Goal: Task Accomplishment & Management: Manage account settings

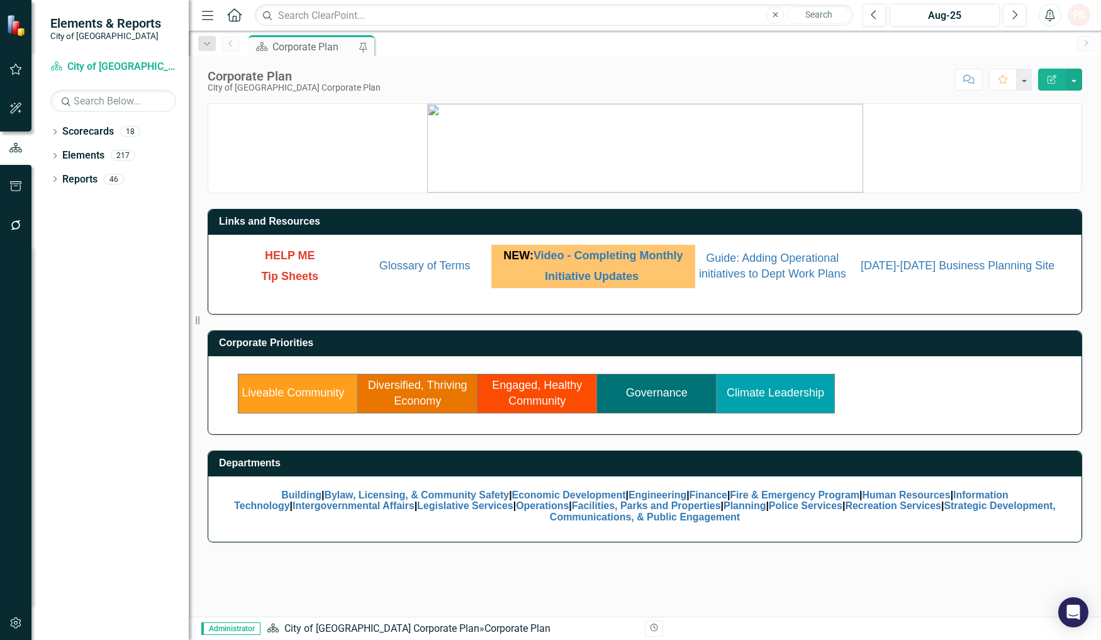
click at [613, 274] on p "Initiative Updates" at bounding box center [593, 275] width 198 height 19
click at [613, 282] on link "Initiative Updates" at bounding box center [592, 276] width 94 height 13
click at [664, 399] on link "Governance" at bounding box center [657, 392] width 62 height 13
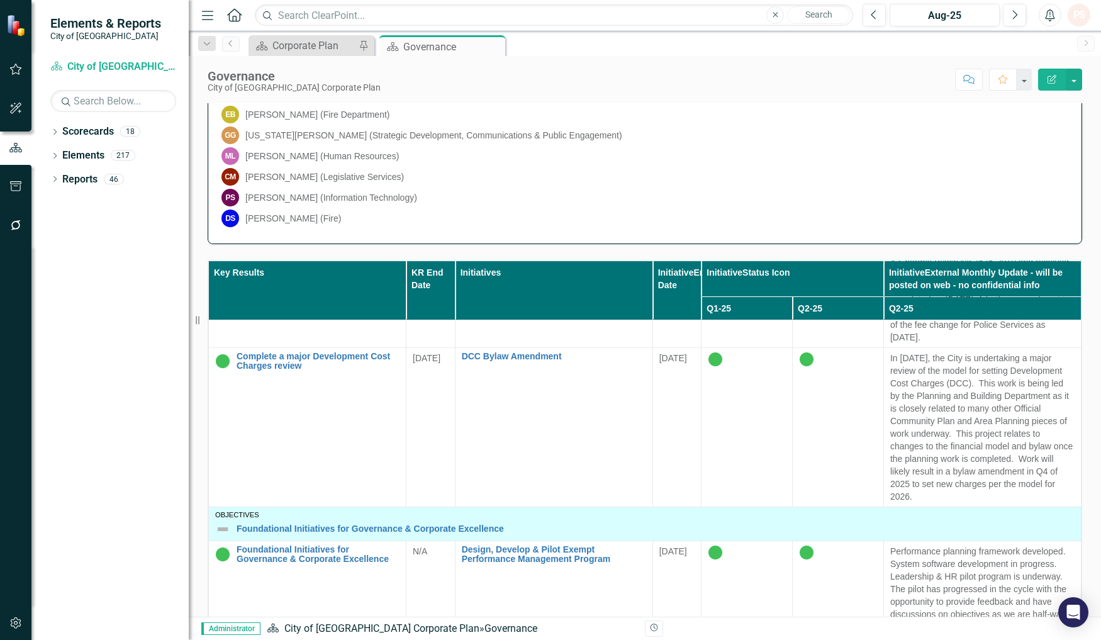
scroll to position [2166, 0]
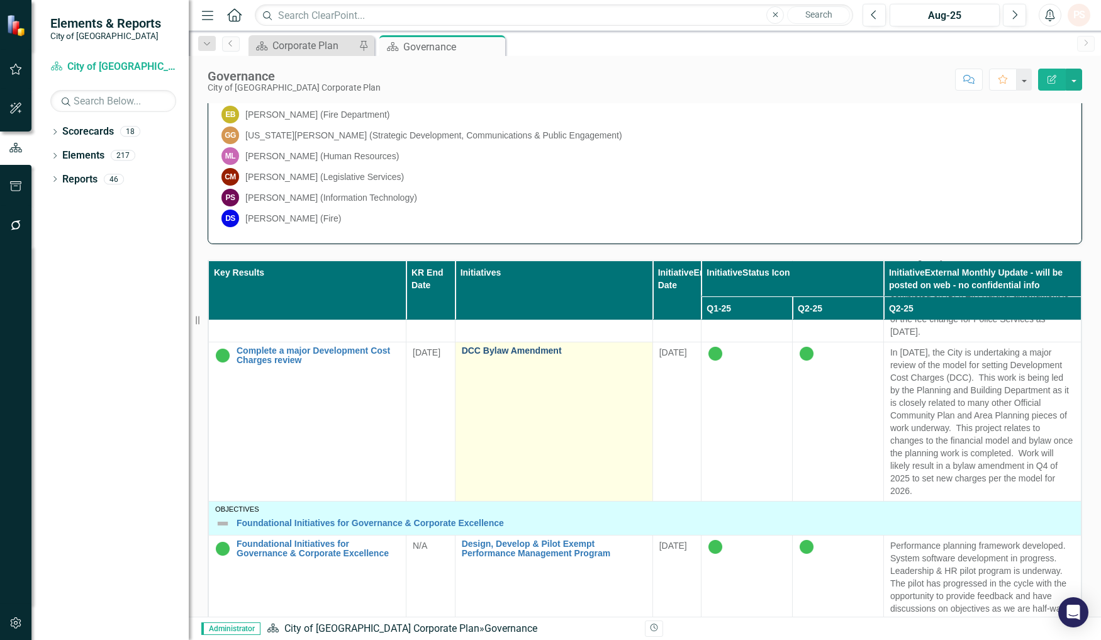
click at [535, 355] on link "DCC Bylaw Amendment" at bounding box center [554, 350] width 184 height 9
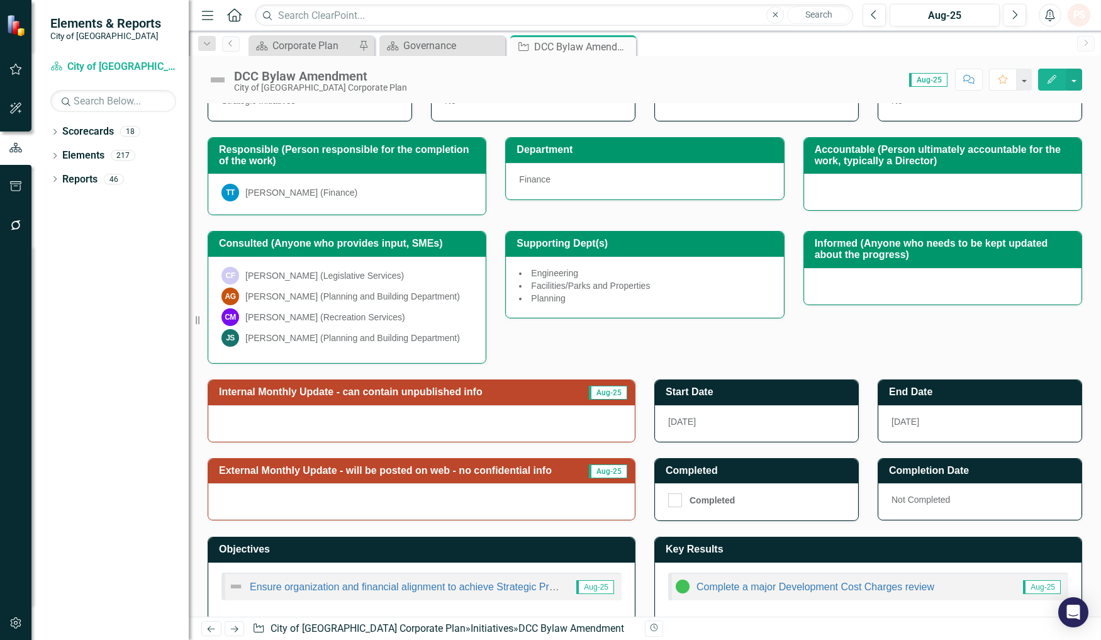
scroll to position [152, 0]
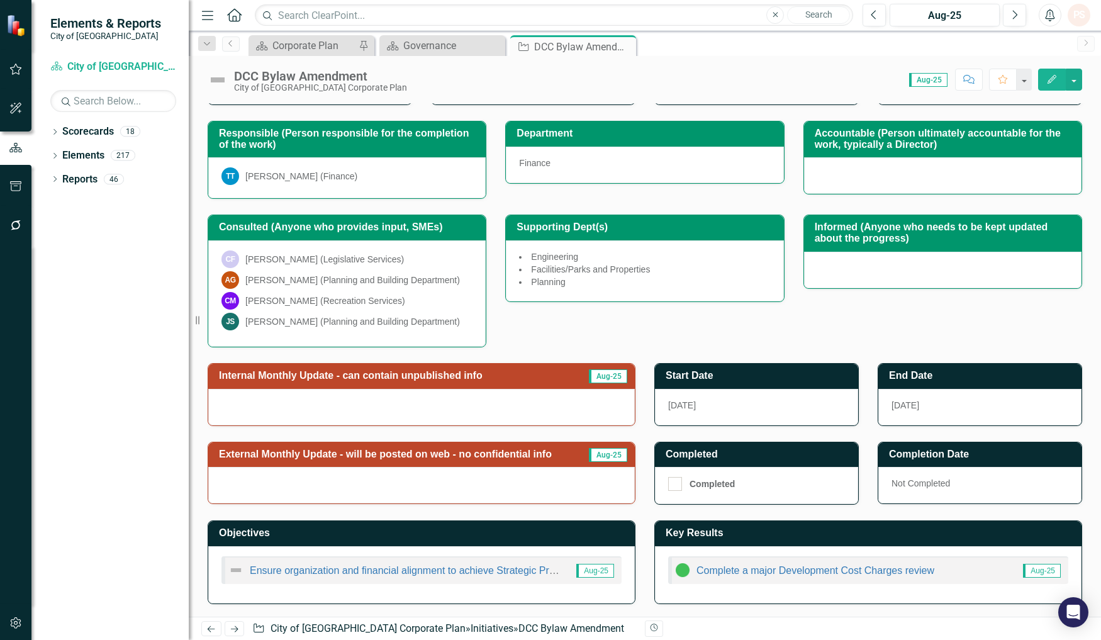
click at [572, 394] on div at bounding box center [421, 407] width 426 height 36
click at [572, 396] on div at bounding box center [421, 407] width 426 height 36
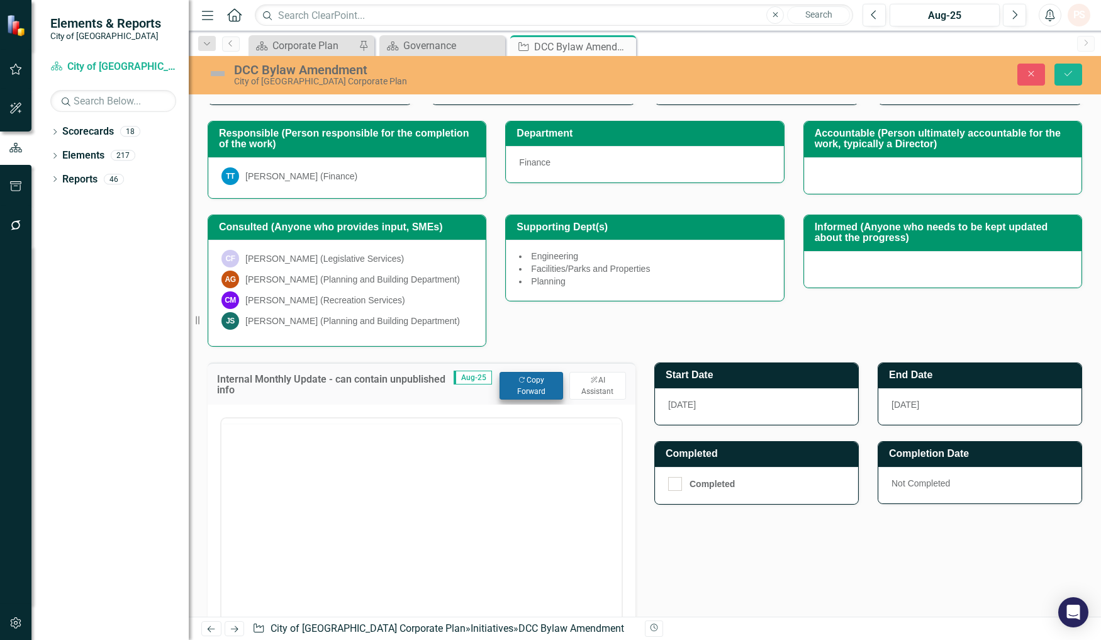
scroll to position [0, 0]
click at [511, 384] on button "Copy Forward Copy Forward" at bounding box center [531, 386] width 64 height 28
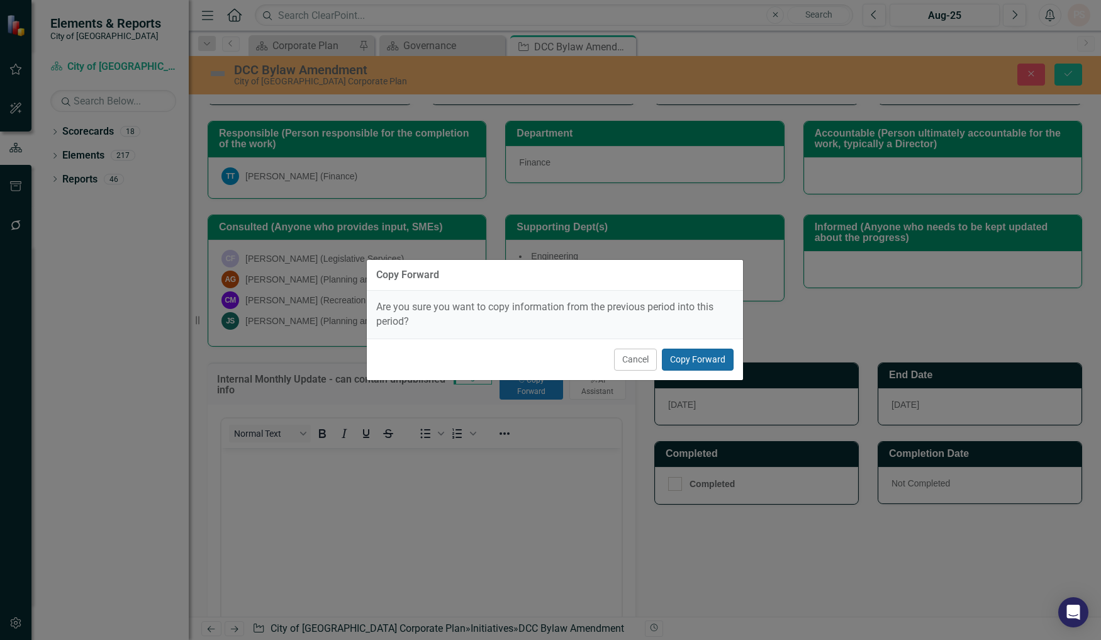
click at [679, 362] on button "Copy Forward" at bounding box center [698, 359] width 72 height 22
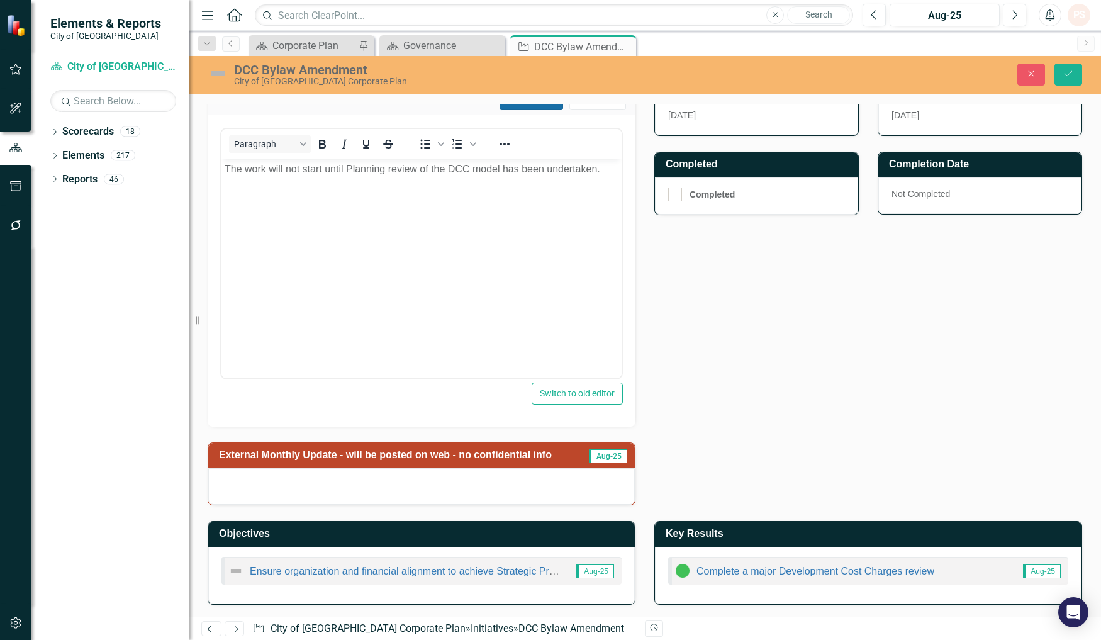
scroll to position [443, 0]
click at [439, 483] on div at bounding box center [421, 486] width 426 height 36
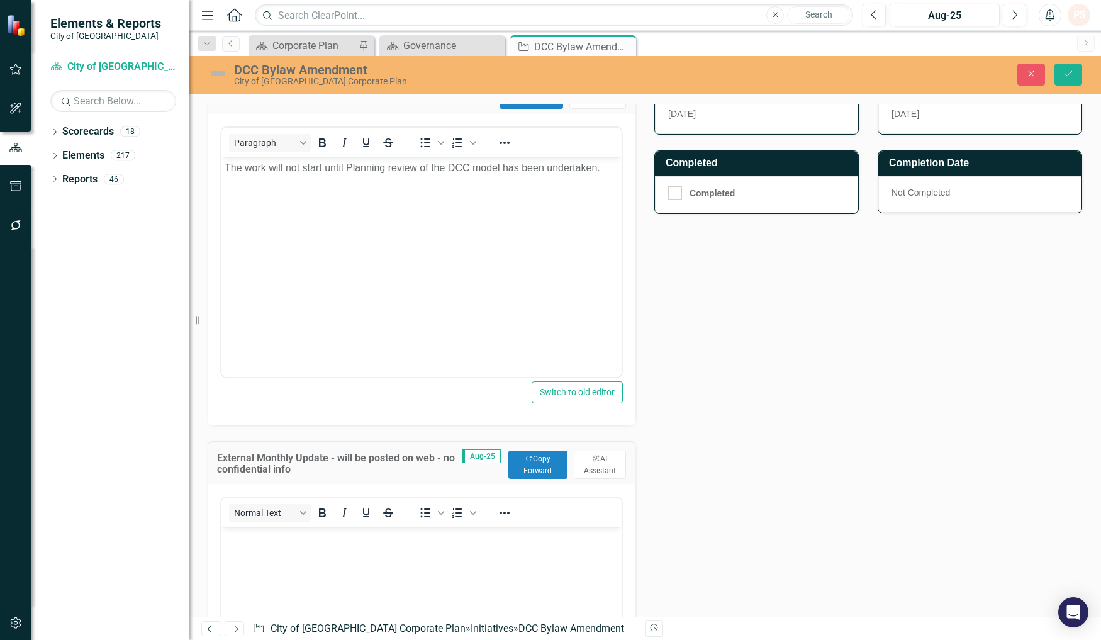
scroll to position [0, 0]
click at [526, 467] on button "Copy Forward Copy Forward" at bounding box center [537, 464] width 59 height 28
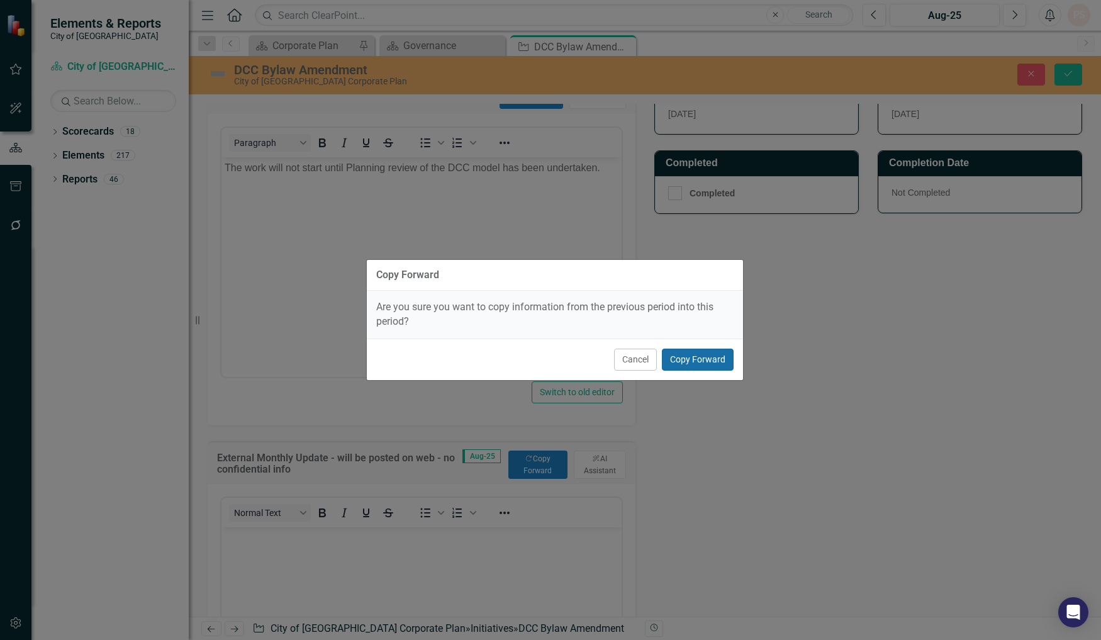
click at [681, 364] on button "Copy Forward" at bounding box center [698, 359] width 72 height 22
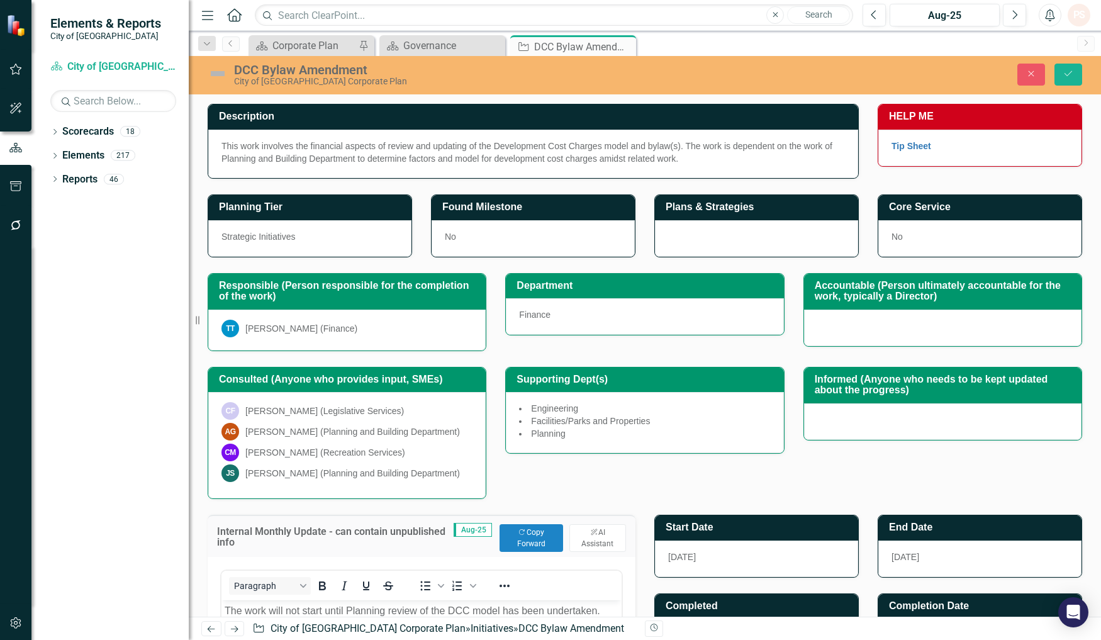
click at [215, 72] on img at bounding box center [218, 74] width 20 height 20
click at [216, 72] on img at bounding box center [218, 74] width 20 height 20
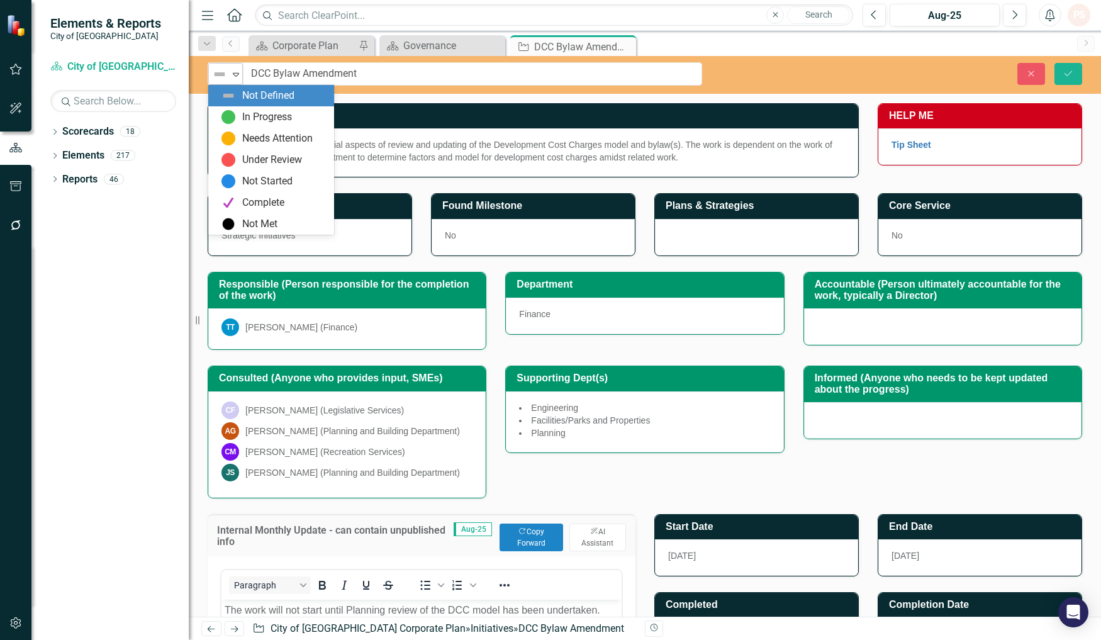
click at [234, 74] on icon at bounding box center [236, 75] width 6 height 4
click at [226, 110] on img at bounding box center [228, 116] width 15 height 15
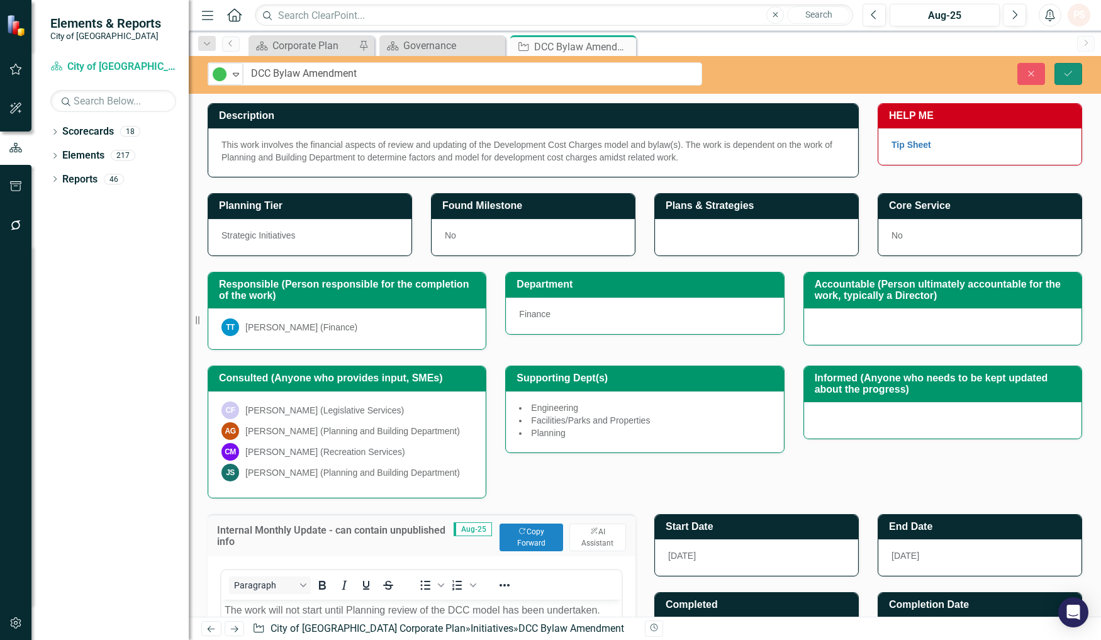
click at [1059, 69] on button "Save" at bounding box center [1068, 74] width 28 height 22
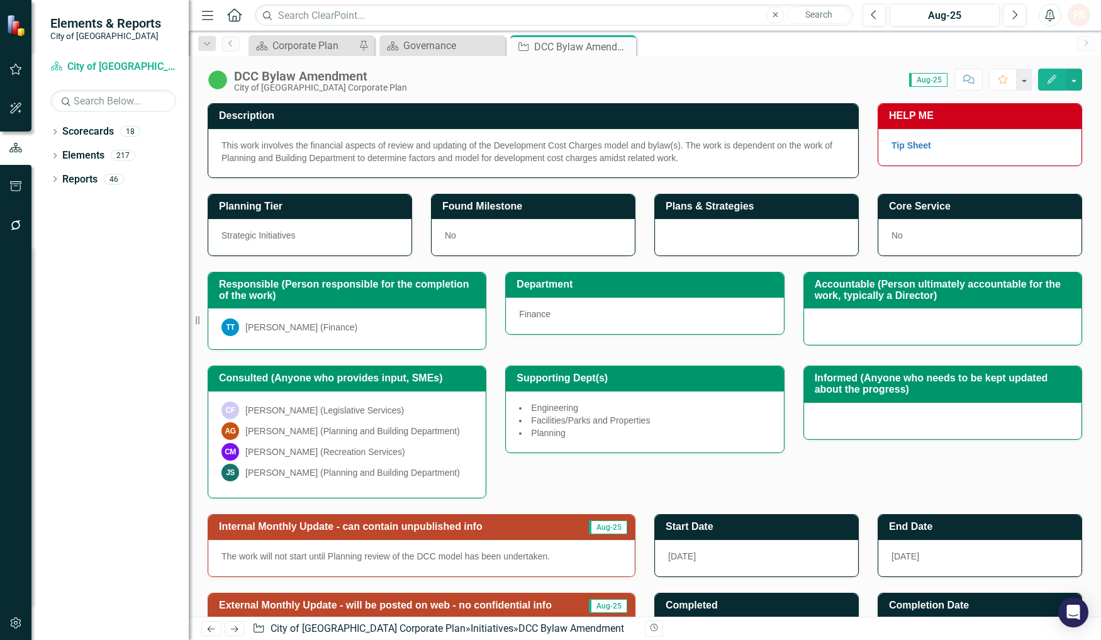
click at [0, 0] on icon "Close" at bounding box center [0, 0] width 0 height 0
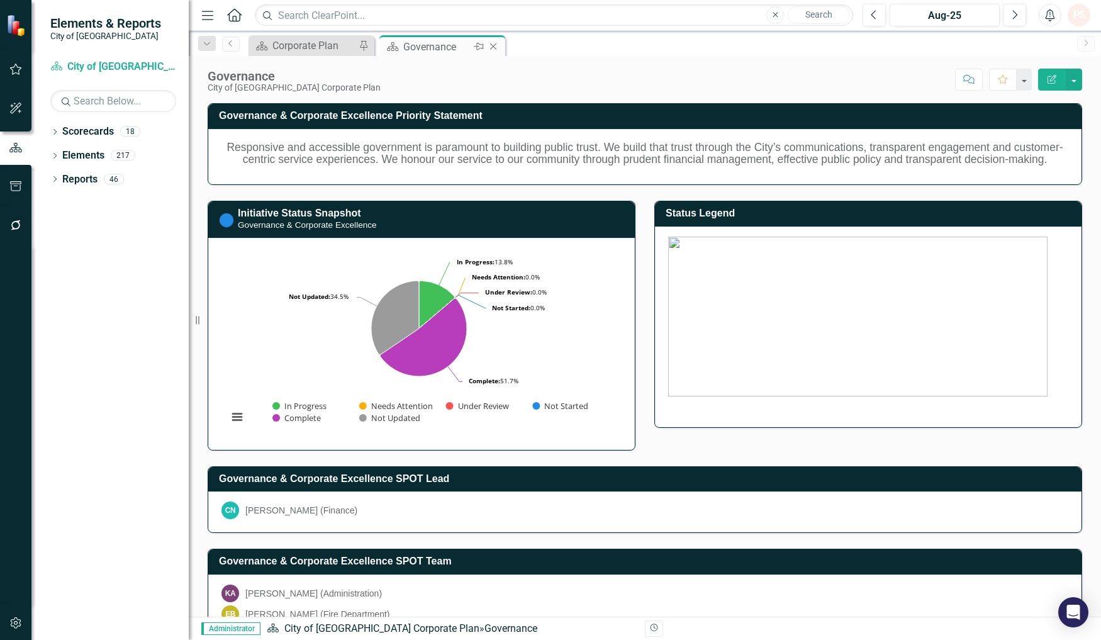
click at [494, 43] on icon "Close" at bounding box center [493, 47] width 13 height 10
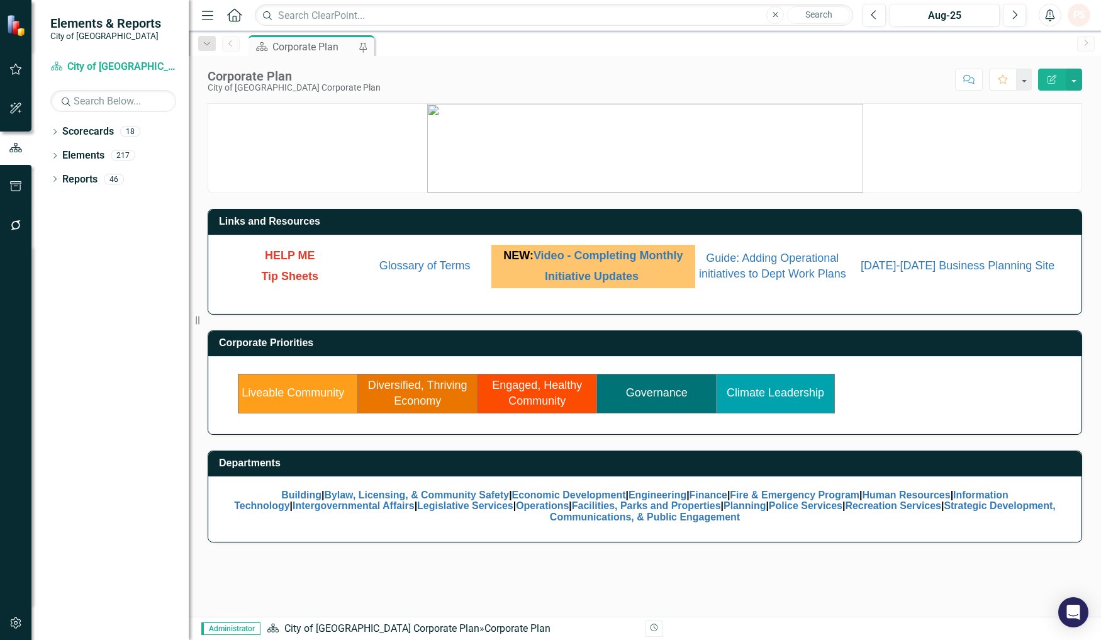
click at [305, 399] on link "Liveable Community" at bounding box center [293, 392] width 103 height 13
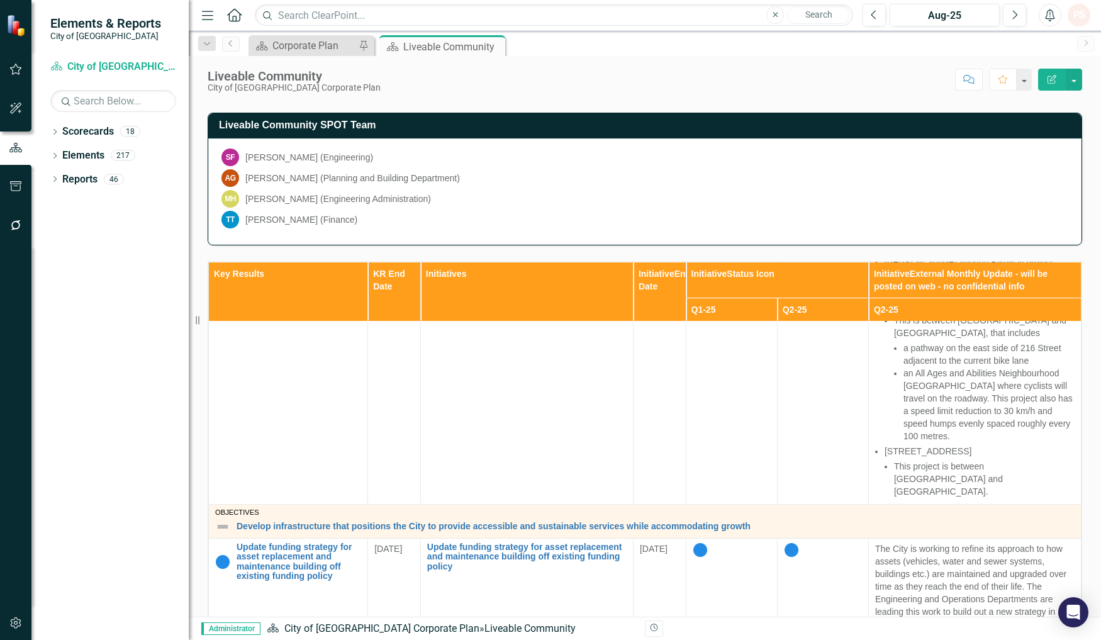
scroll to position [1328, 0]
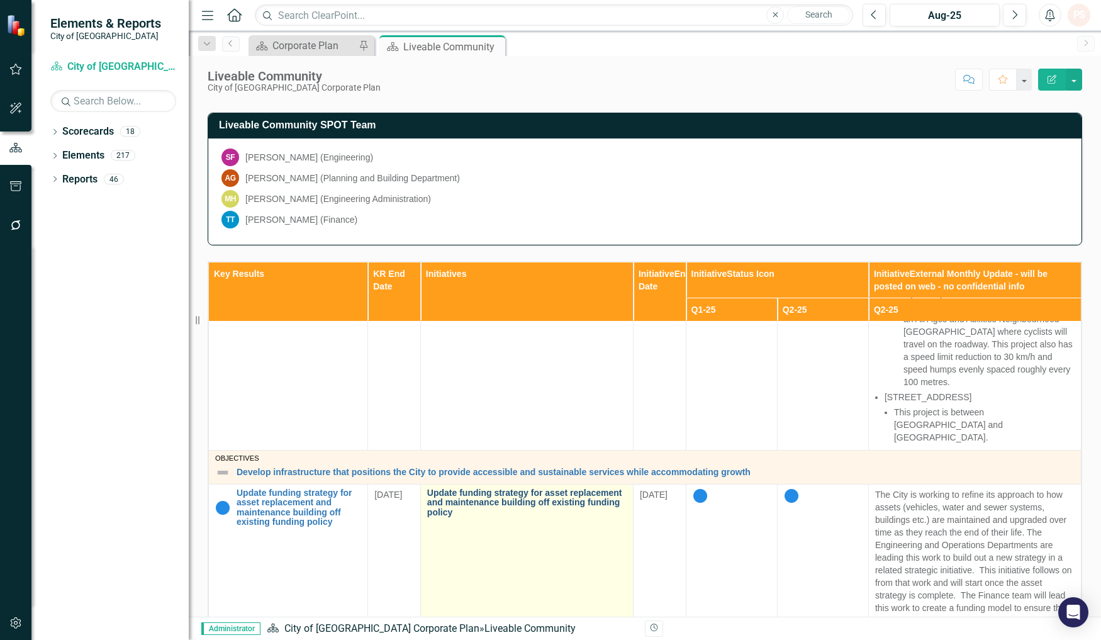
click at [479, 488] on link "Update funding strategy for asset replacement and maintenance building off exis…" at bounding box center [526, 502] width 199 height 29
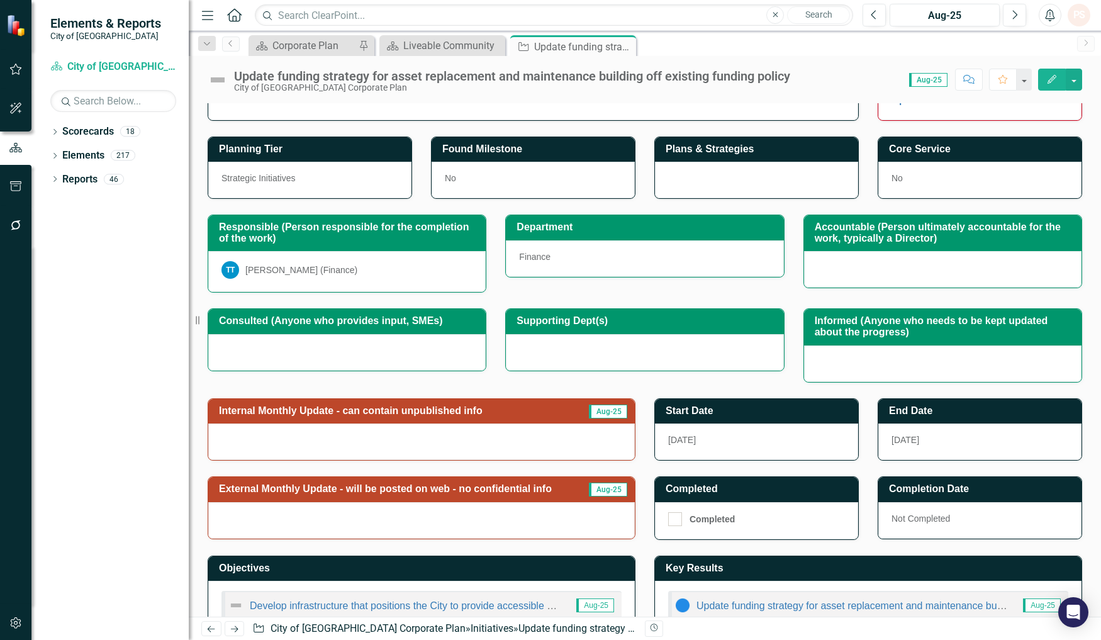
scroll to position [81, 0]
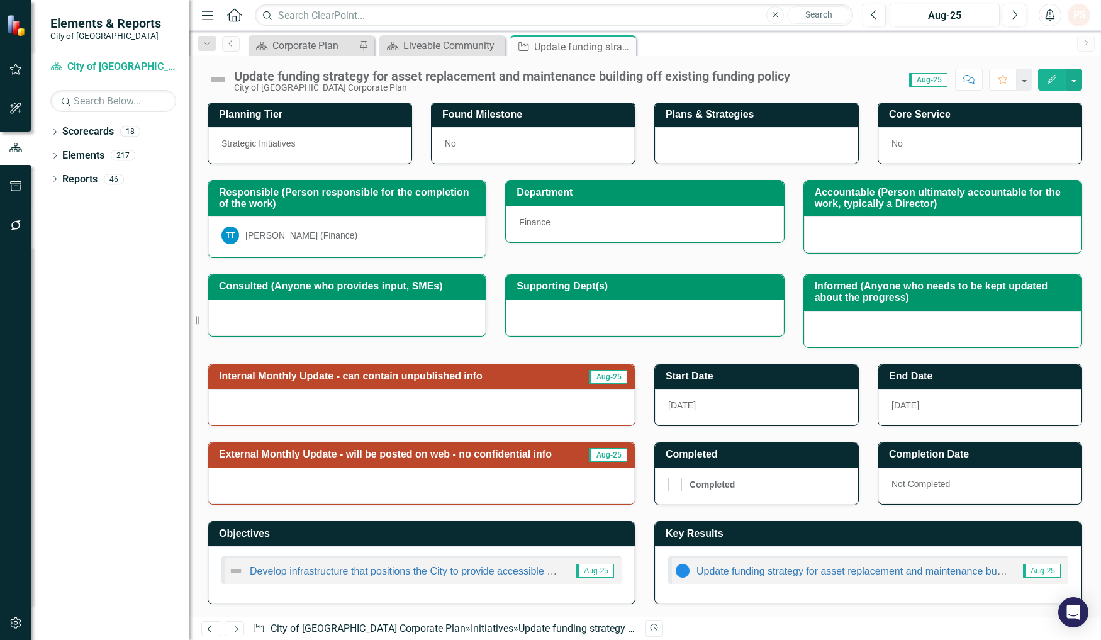
click at [483, 398] on div at bounding box center [421, 407] width 426 height 36
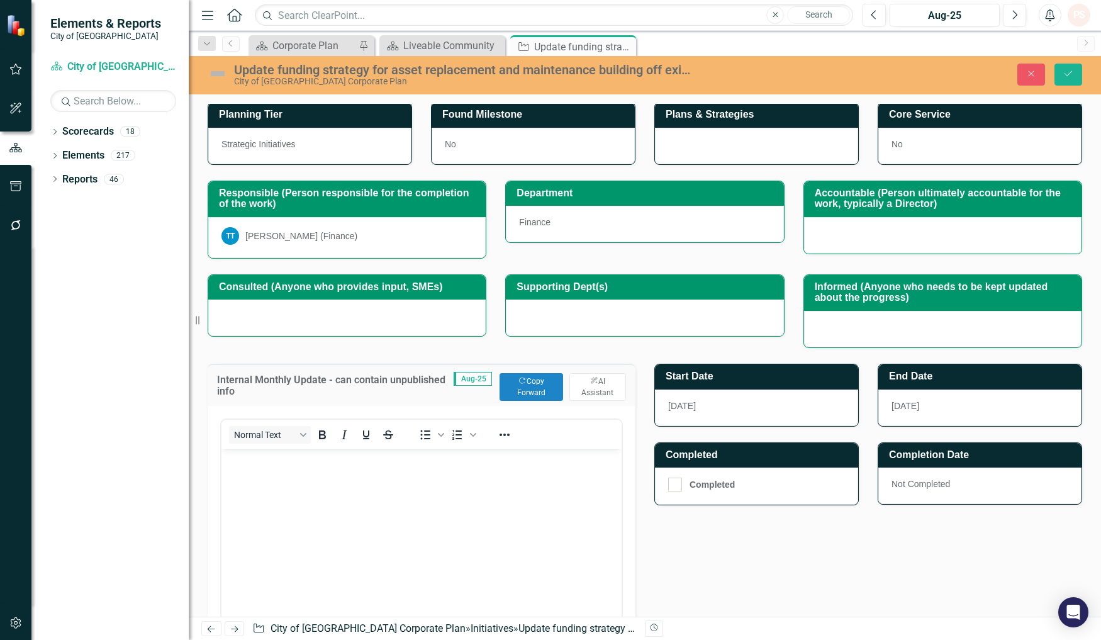
scroll to position [0, 0]
click at [523, 387] on button "Copy Forward Copy Forward" at bounding box center [531, 387] width 64 height 28
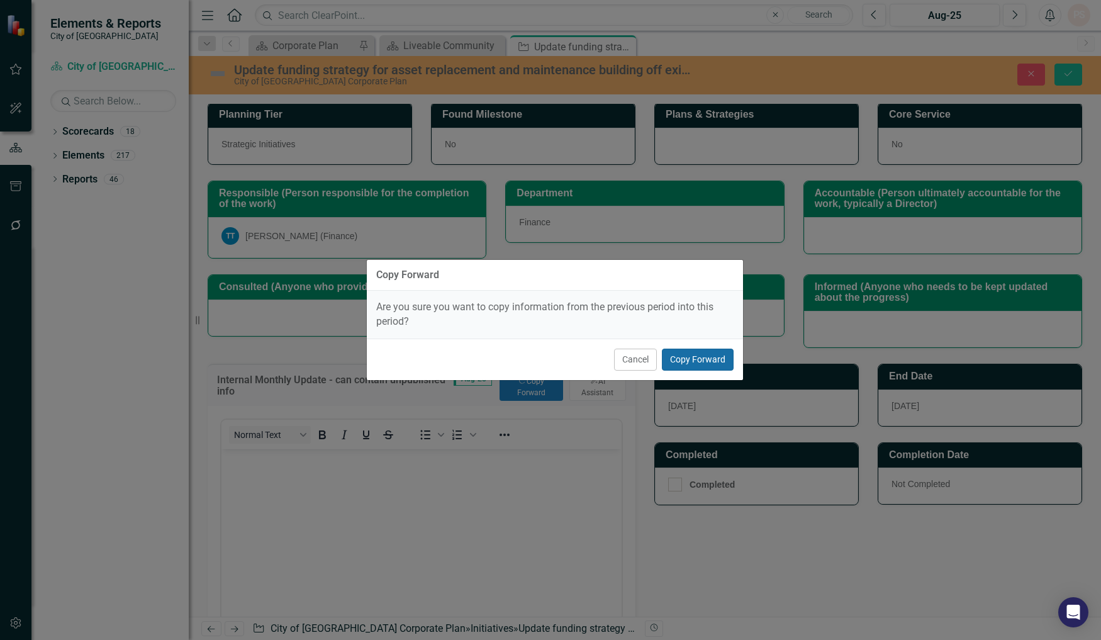
click at [692, 356] on button "Copy Forward" at bounding box center [698, 359] width 72 height 22
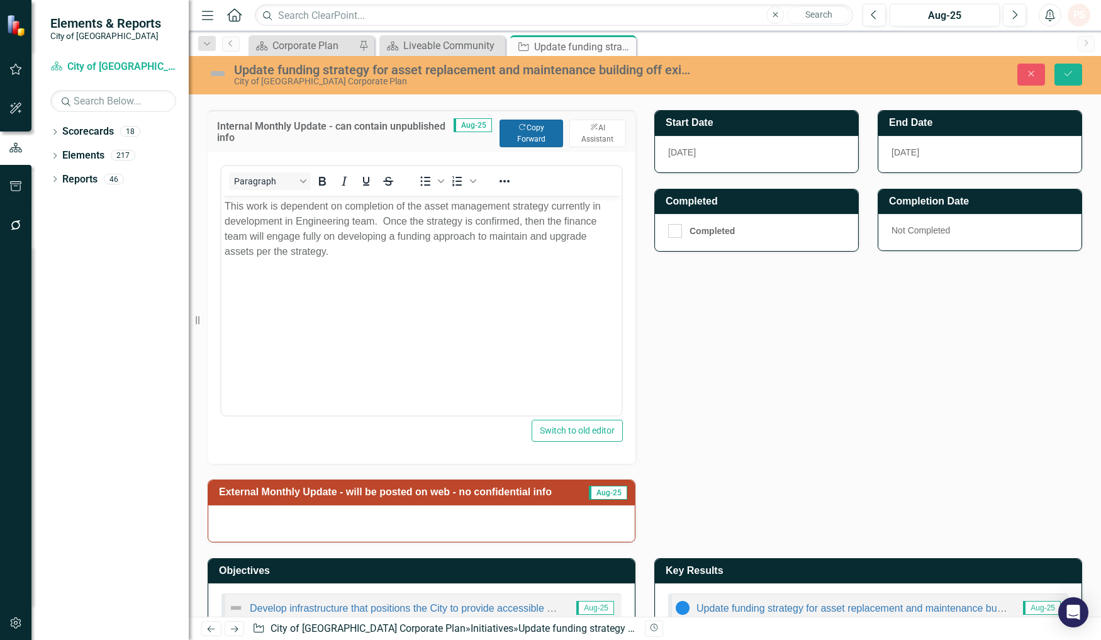
scroll to position [372, 0]
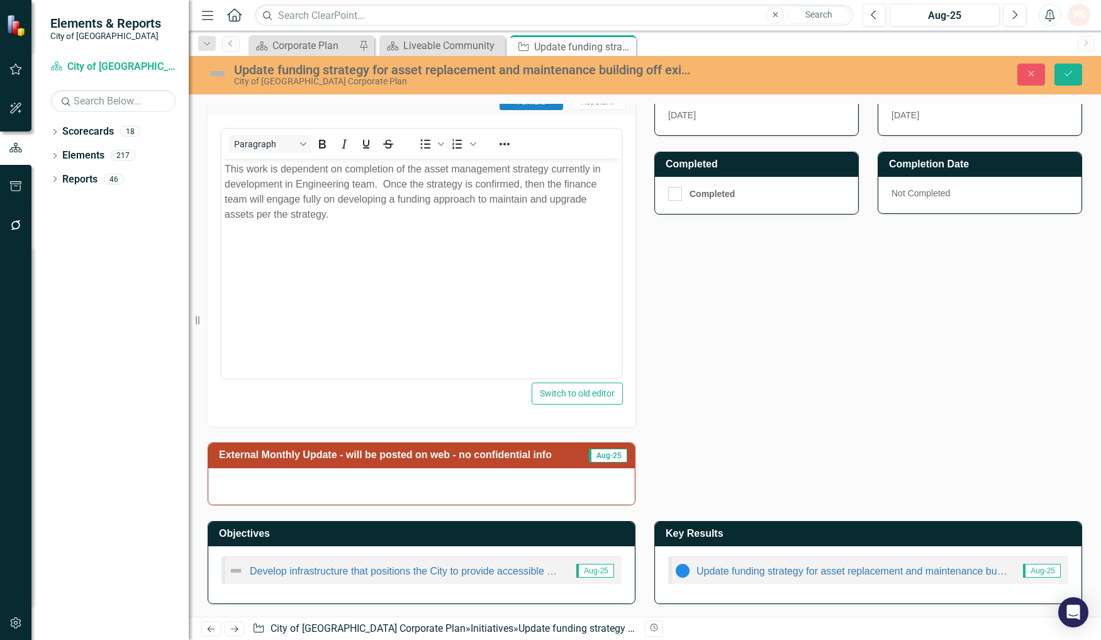
click at [423, 492] on div at bounding box center [421, 486] width 426 height 36
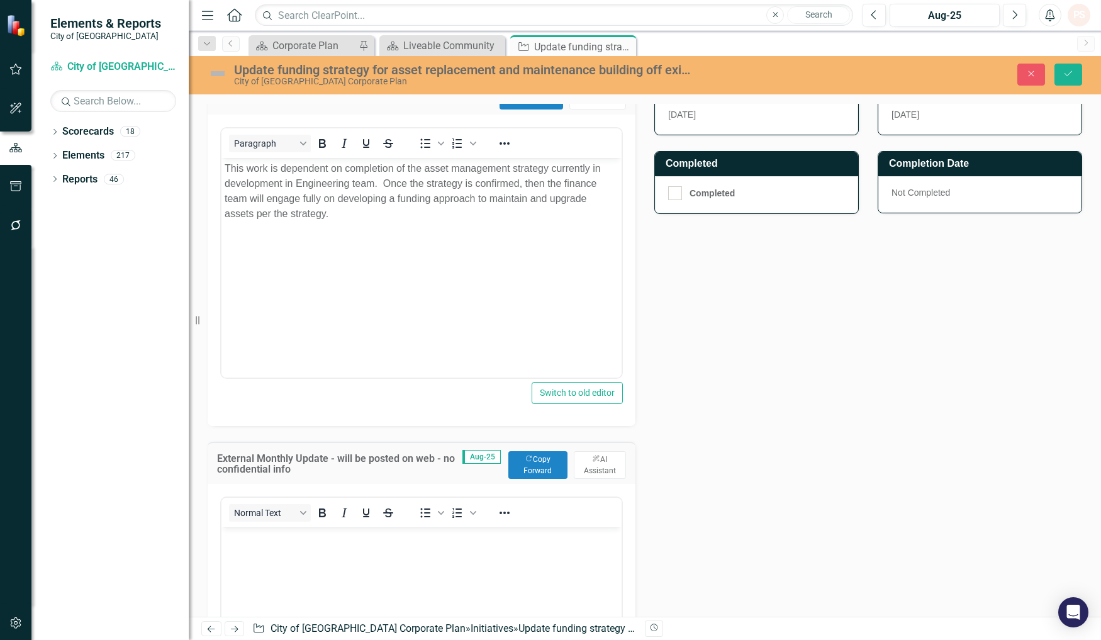
scroll to position [0, 0]
click at [538, 473] on button "Copy Forward Copy Forward" at bounding box center [537, 465] width 59 height 28
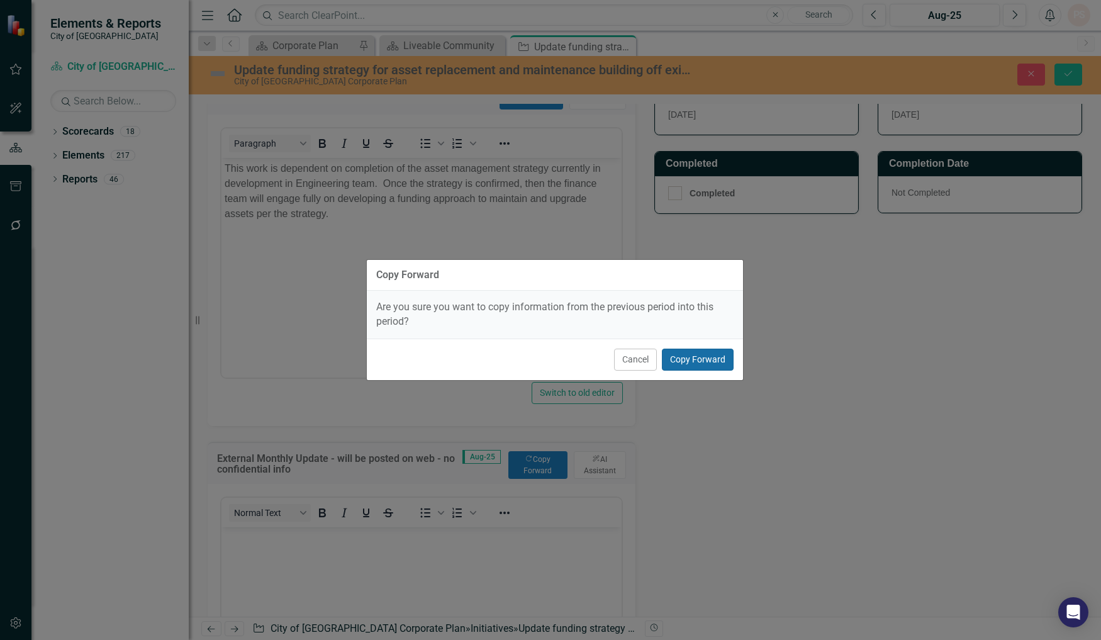
click at [674, 363] on button "Copy Forward" at bounding box center [698, 359] width 72 height 22
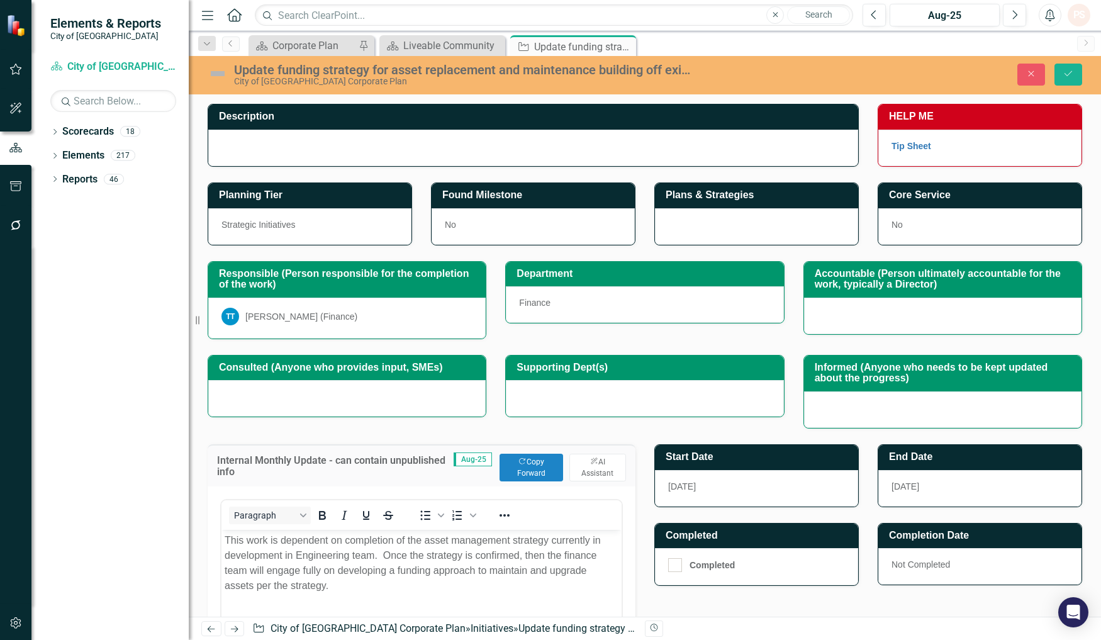
click at [222, 73] on img at bounding box center [218, 74] width 20 height 20
click at [222, 72] on img at bounding box center [218, 74] width 20 height 20
click at [224, 72] on img at bounding box center [218, 74] width 20 height 20
click at [218, 79] on img at bounding box center [218, 74] width 20 height 20
click at [211, 80] on img at bounding box center [218, 74] width 20 height 20
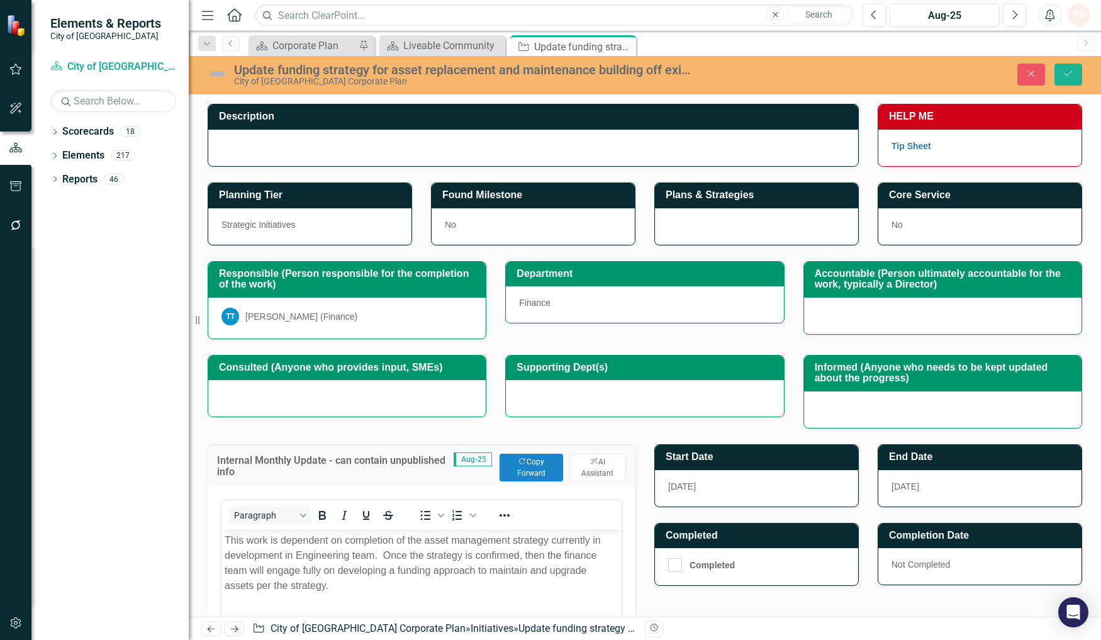
click at [211, 80] on img at bounding box center [218, 74] width 20 height 20
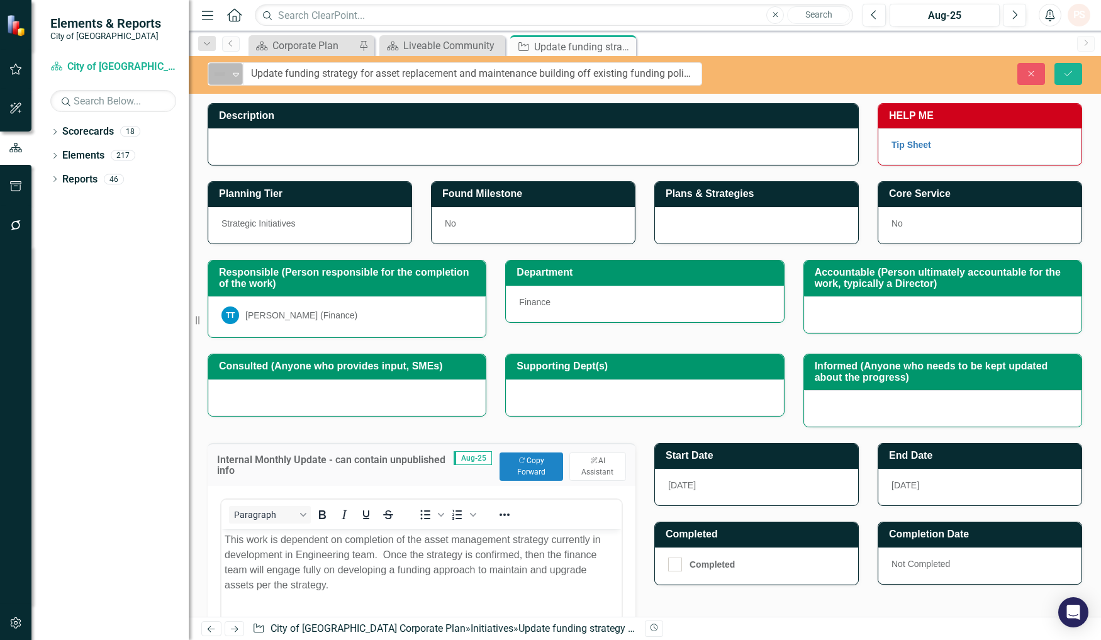
click at [234, 74] on icon "Expand" at bounding box center [236, 74] width 13 height 10
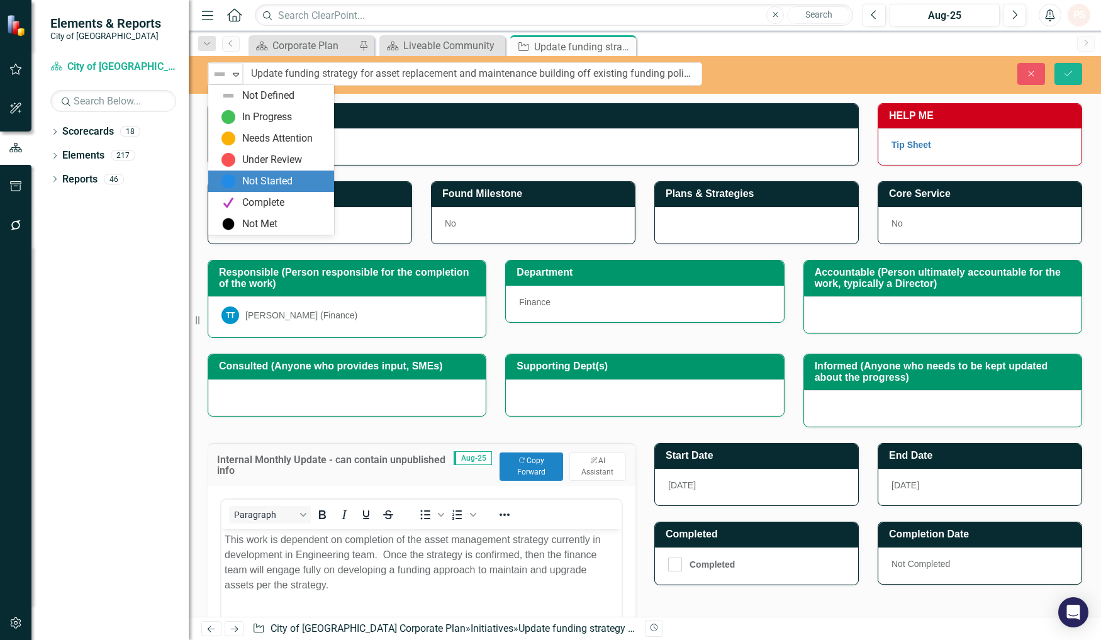
click at [253, 181] on div "Not Started" at bounding box center [267, 181] width 50 height 14
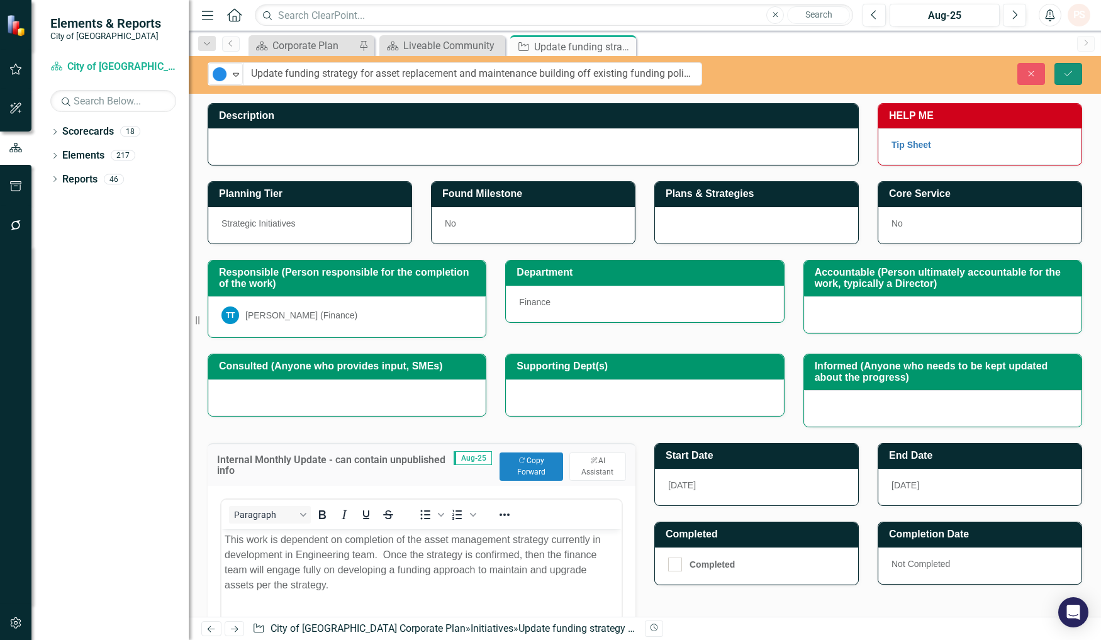
click at [1076, 72] on button "Save" at bounding box center [1068, 74] width 28 height 22
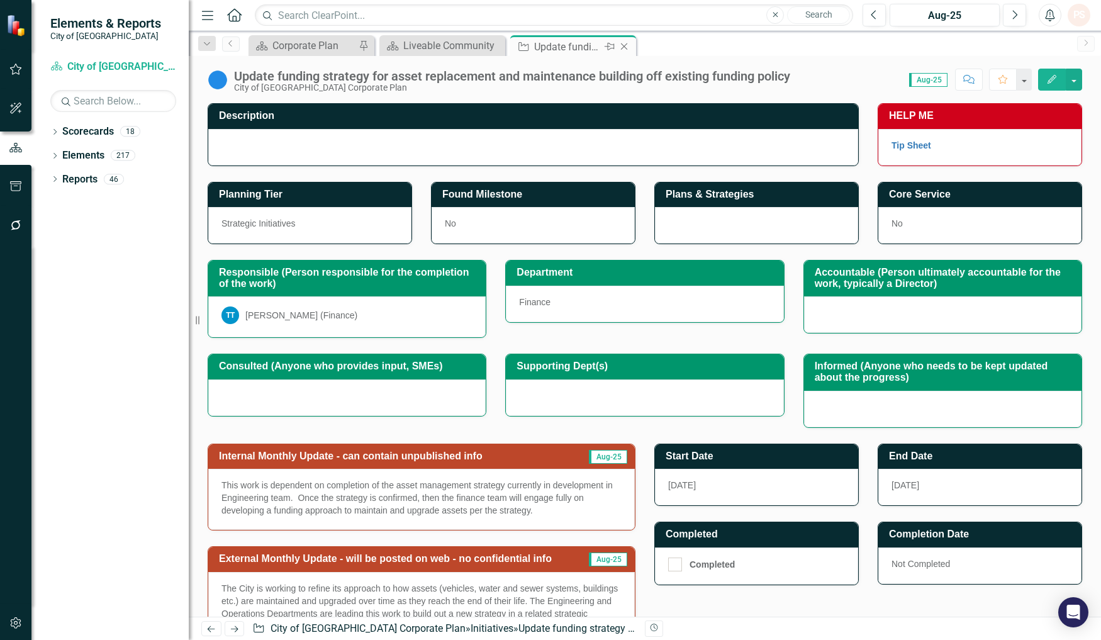
click at [625, 45] on icon "Close" at bounding box center [624, 47] width 13 height 10
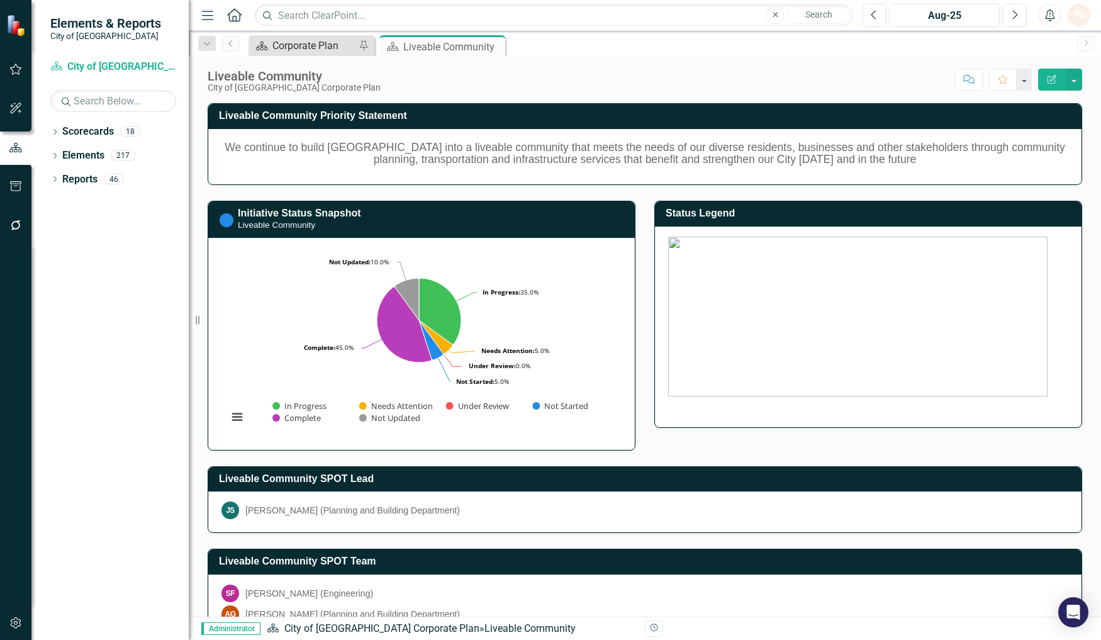
click at [330, 47] on div "Corporate Plan" at bounding box center [313, 46] width 83 height 16
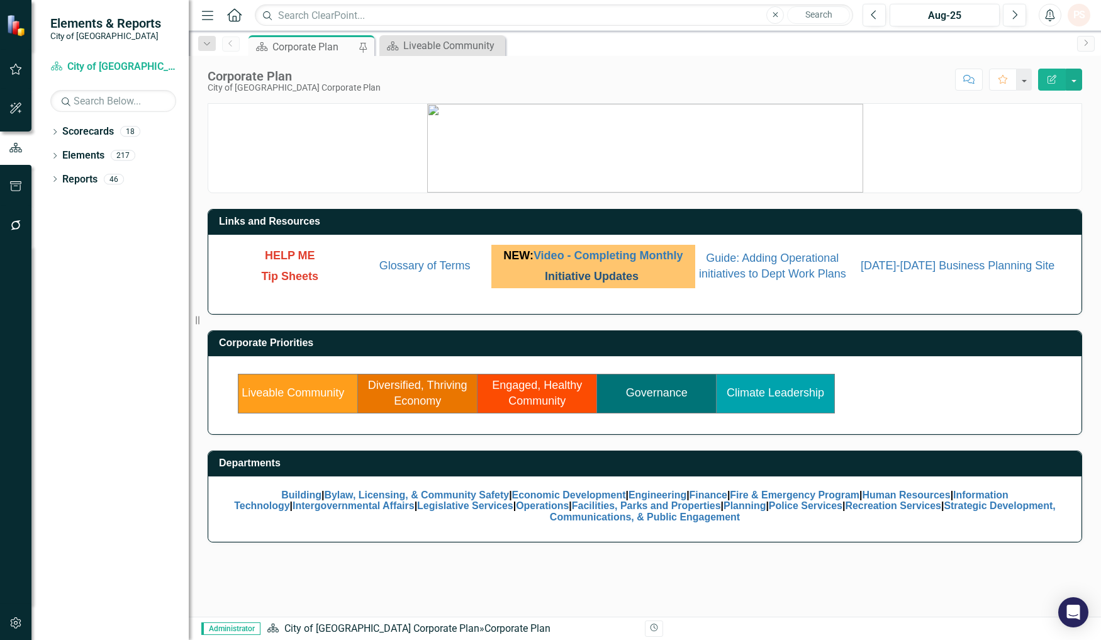
click at [609, 279] on link "Initiative Updates" at bounding box center [592, 276] width 94 height 13
